Goal: Information Seeking & Learning: Learn about a topic

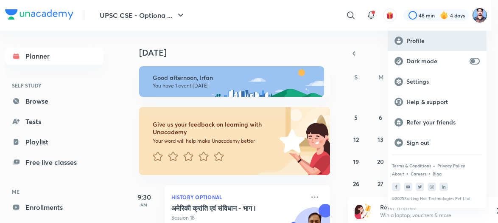
click at [416, 34] on div "Profile" at bounding box center [437, 41] width 99 height 20
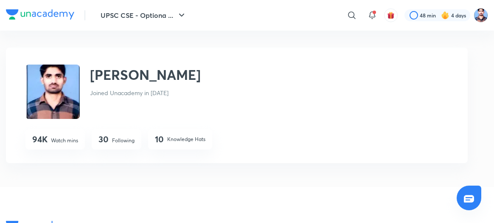
click at [117, 139] on p "Following" at bounding box center [123, 141] width 22 height 8
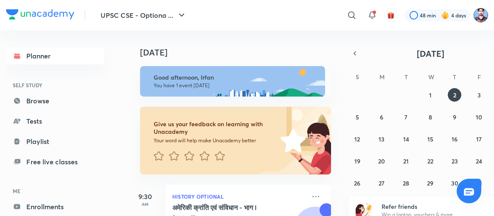
click at [481, 12] on img at bounding box center [480, 15] width 14 height 14
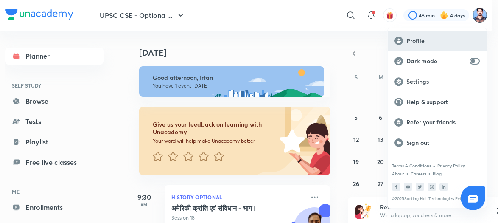
click at [411, 39] on p "Profile" at bounding box center [442, 41] width 73 height 8
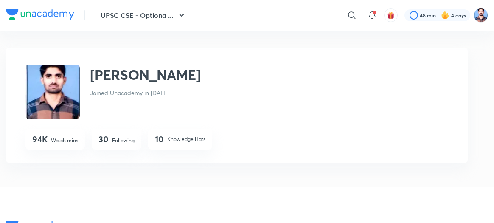
click at [113, 138] on p "Following" at bounding box center [123, 141] width 22 height 8
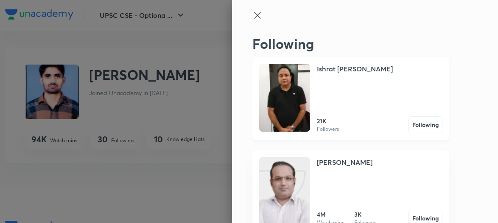
click at [276, 89] on img at bounding box center [284, 98] width 51 height 68
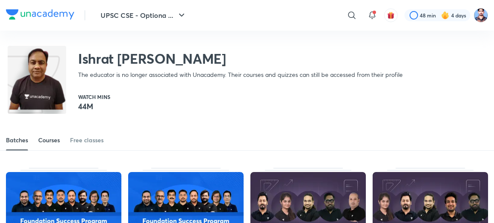
click at [50, 142] on div "Courses" at bounding box center [49, 140] width 22 height 8
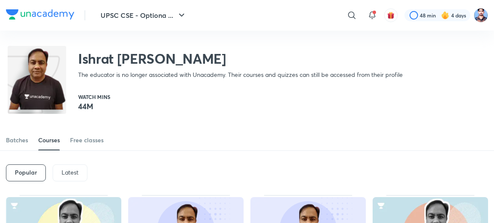
click at [75, 164] on div "Latest" at bounding box center [70, 172] width 35 height 17
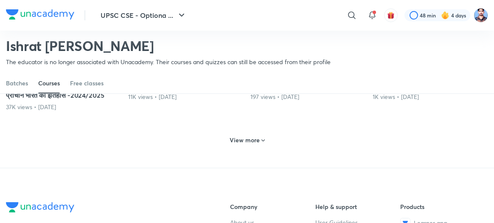
scroll to position [447, 0]
click at [243, 141] on div "View more" at bounding box center [247, 138] width 482 height 22
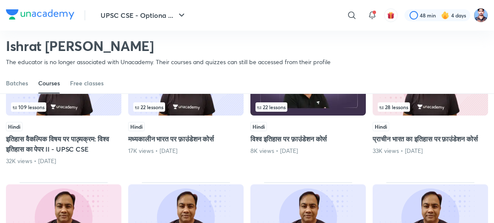
scroll to position [663, 0]
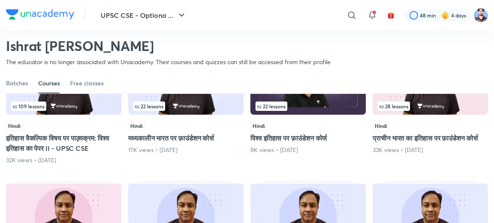
click at [75, 114] on img at bounding box center [63, 81] width 115 height 66
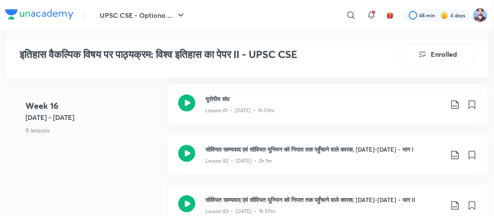
scroll to position [5104, 1]
click at [186, 196] on icon at bounding box center [186, 204] width 17 height 17
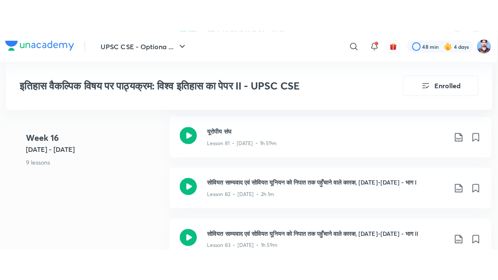
scroll to position [5104, 0]
